Goal: Transaction & Acquisition: Purchase product/service

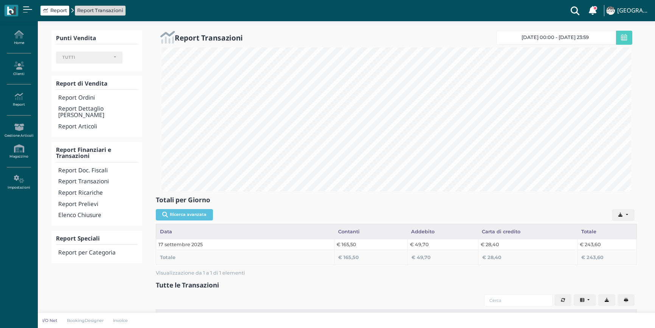
select select
drag, startPoint x: 0, startPoint y: 0, endPoint x: 189, endPoint y: 15, distance: 189.4
click at [190, 15] on div "Report Report Transazioni Clienti con sospeso Vi sono 7 clienti che hanno un so…" at bounding box center [328, 10] width 646 height 21
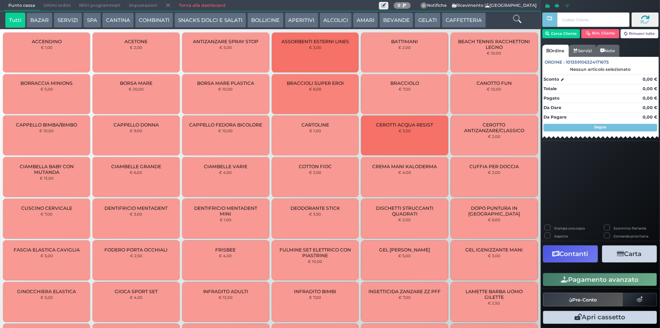
click at [404, 17] on button "BEVANDE" at bounding box center [396, 19] width 34 height 15
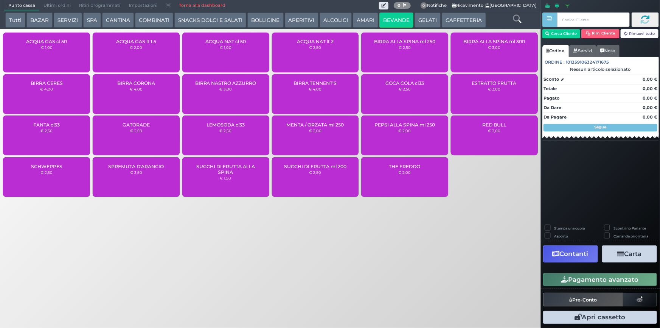
click at [51, 46] on small "€ 1,00" at bounding box center [47, 47] width 12 height 5
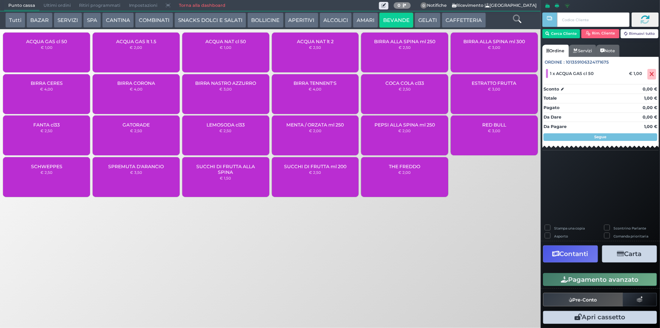
click at [594, 277] on button "Pagamento avanzato" at bounding box center [600, 279] width 114 height 13
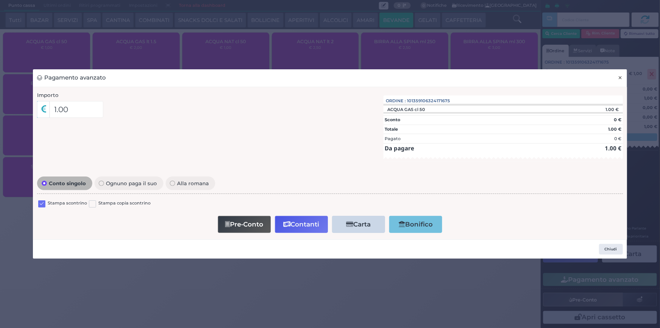
click at [622, 78] on span "×" at bounding box center [620, 77] width 5 height 8
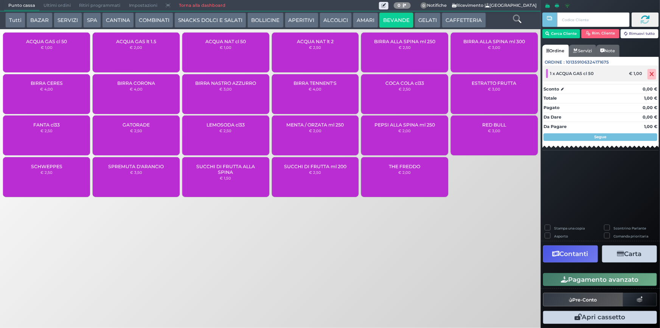
click at [656, 73] on span at bounding box center [652, 74] width 9 height 11
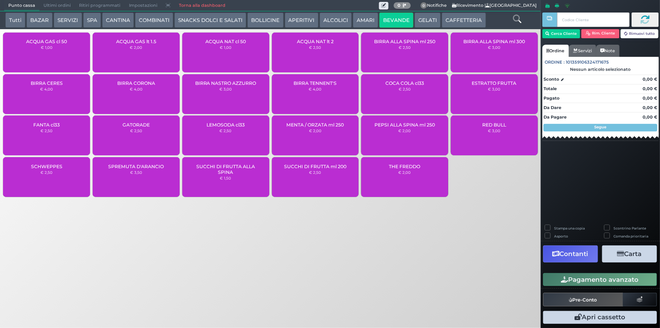
click at [138, 58] on div "ACQUA GAS lt 1.5 € 2,00" at bounding box center [136, 53] width 87 height 40
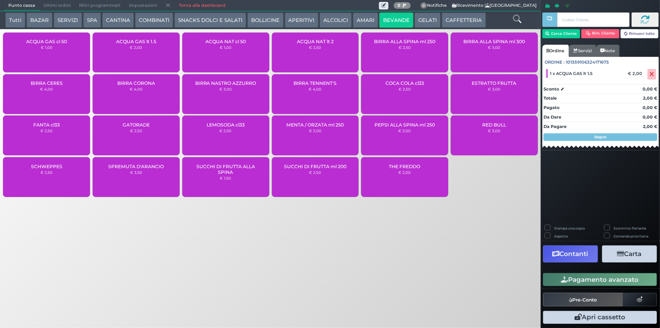
click at [610, 280] on button "Pagamento avanzato" at bounding box center [600, 279] width 114 height 13
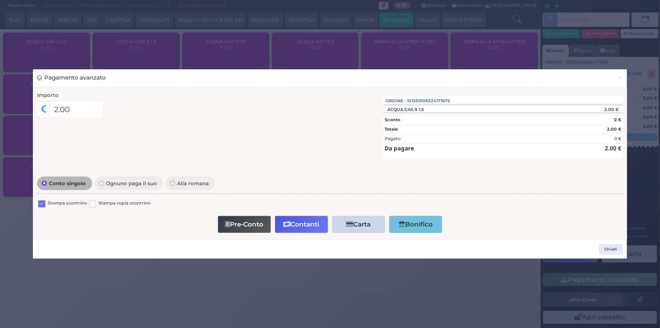
click at [42, 204] on label at bounding box center [41, 203] width 7 height 7
click at [0, 0] on input "checkbox" at bounding box center [0, 0] width 0 height 0
click at [292, 224] on button "Contanti" at bounding box center [301, 224] width 53 height 17
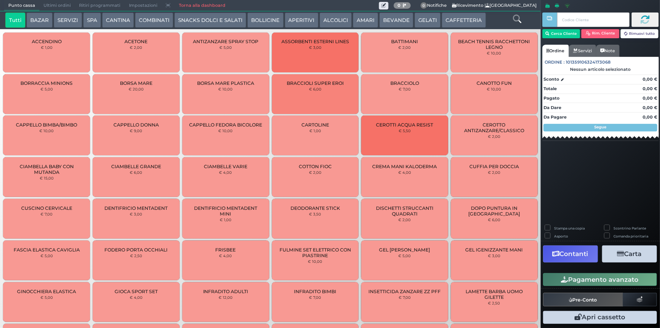
click at [59, 8] on span "Ultimi ordini" at bounding box center [57, 5] width 36 height 11
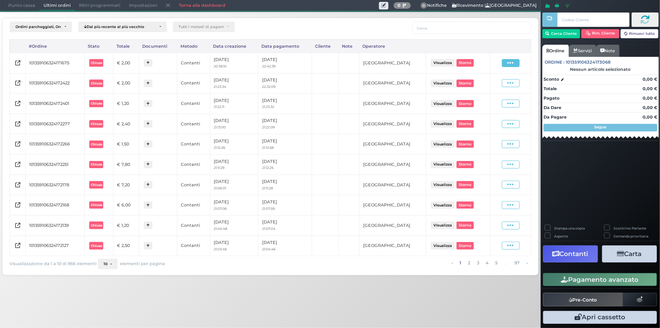
click at [516, 60] on span at bounding box center [511, 63] width 18 height 8
click at [497, 81] on span "Ristampa Pre-Conto" at bounding box center [493, 84] width 31 height 13
click at [32, 5] on span "Punto cassa" at bounding box center [21, 5] width 35 height 11
